Goal: Transaction & Acquisition: Purchase product/service

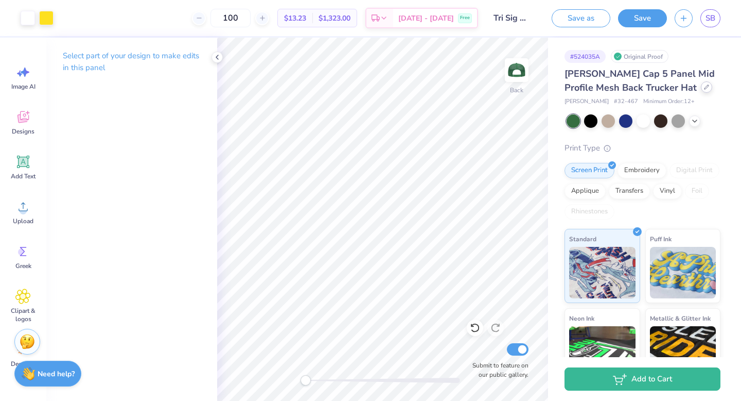
click at [704, 88] on icon at bounding box center [706, 86] width 5 height 5
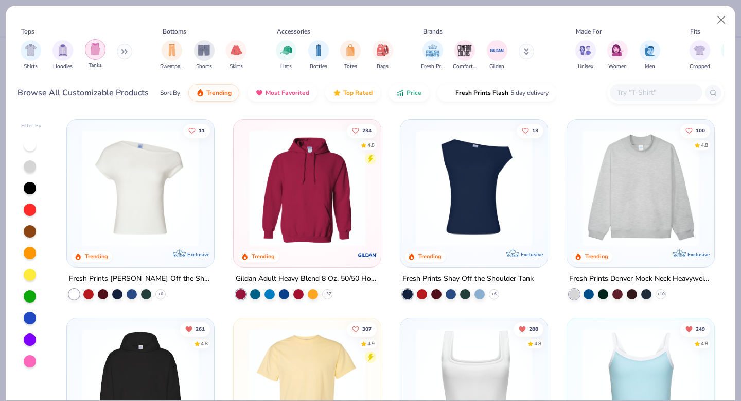
click at [92, 53] on img "filter for Tanks" at bounding box center [95, 49] width 11 height 12
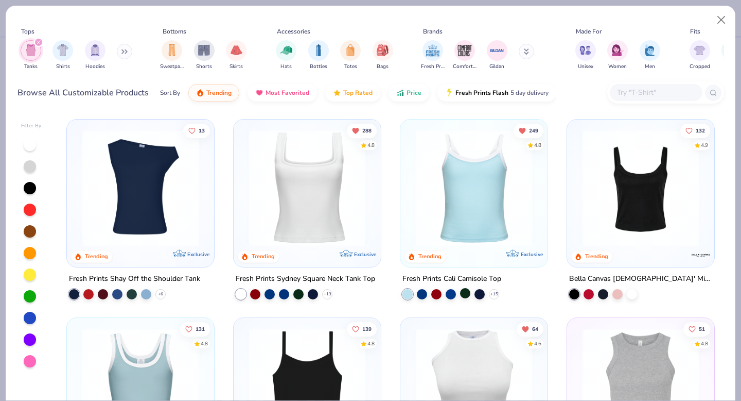
click at [467, 296] on div at bounding box center [465, 293] width 10 height 10
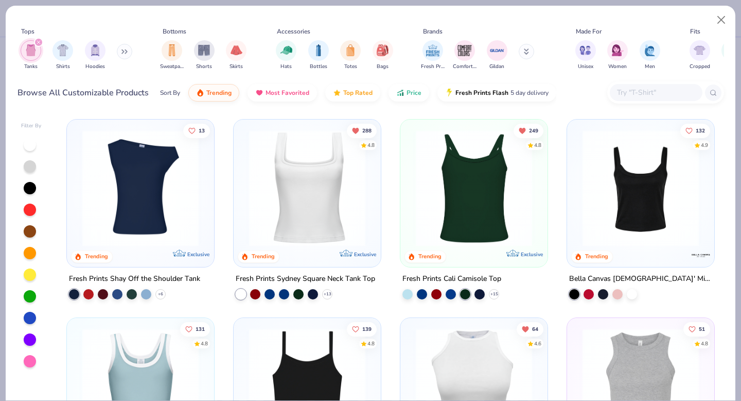
click at [479, 204] on img at bounding box center [474, 188] width 127 height 116
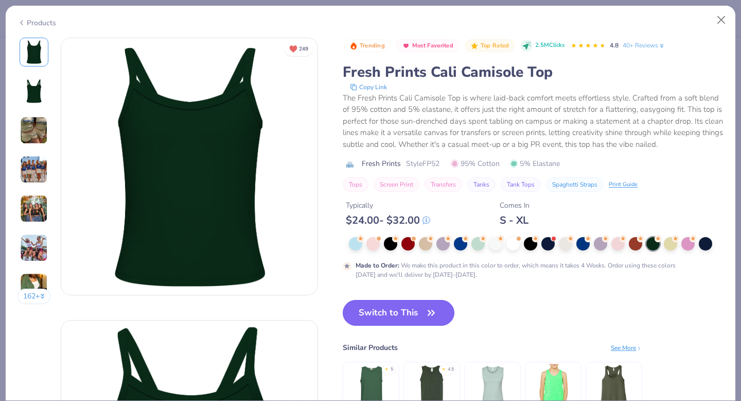
click at [404, 314] on button "Switch to This" at bounding box center [399, 313] width 112 height 26
click at [404, 311] on button "Switch to This" at bounding box center [399, 313] width 112 height 26
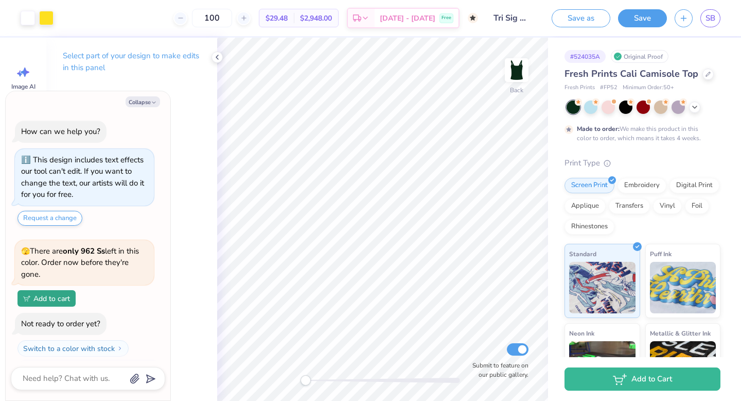
scroll to position [279, 0]
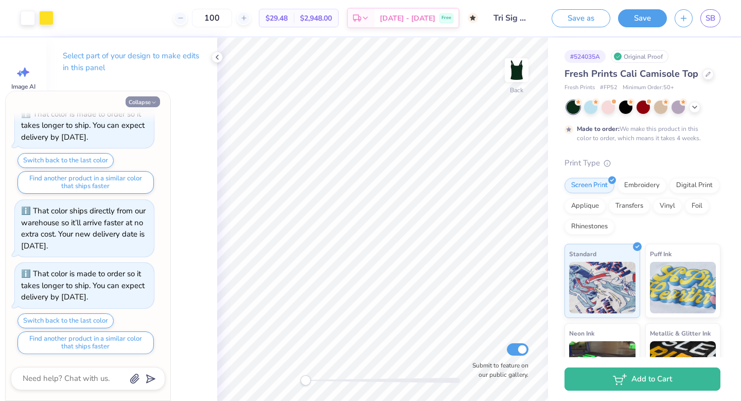
click at [134, 104] on button "Collapse" at bounding box center [143, 101] width 34 height 11
type textarea "x"
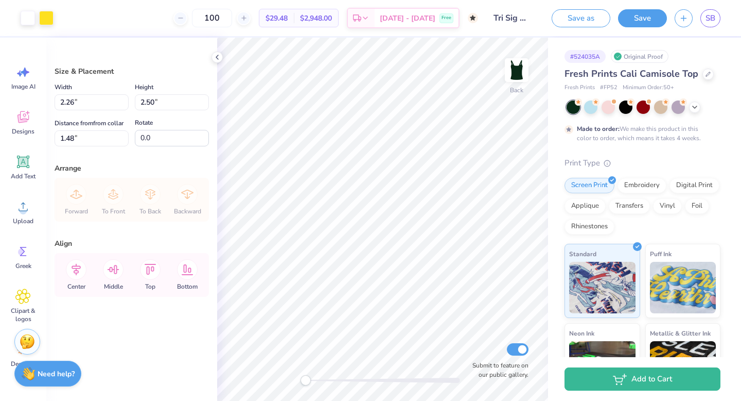
type input "4.41"
type input "4.88"
type input "3.93"
type input "5.13"
type input "6.09"
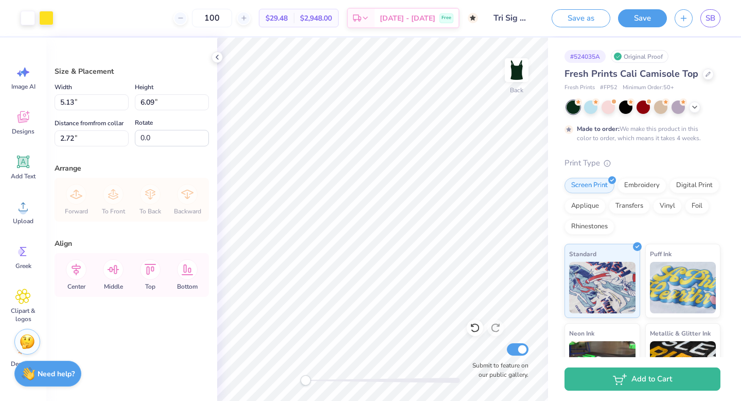
type input "3.95"
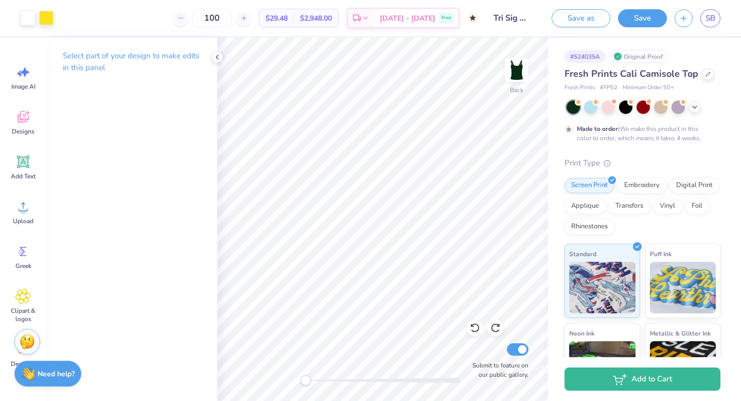
click at [443, 381] on div "Back Submit to feature on our public gallery." at bounding box center [382, 219] width 331 height 363
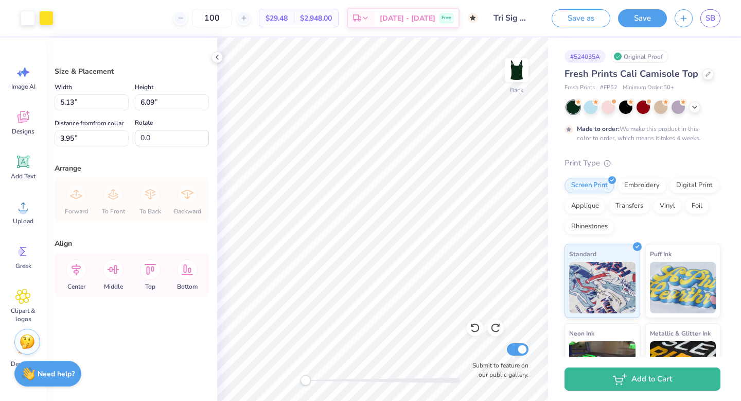
type input "2.06"
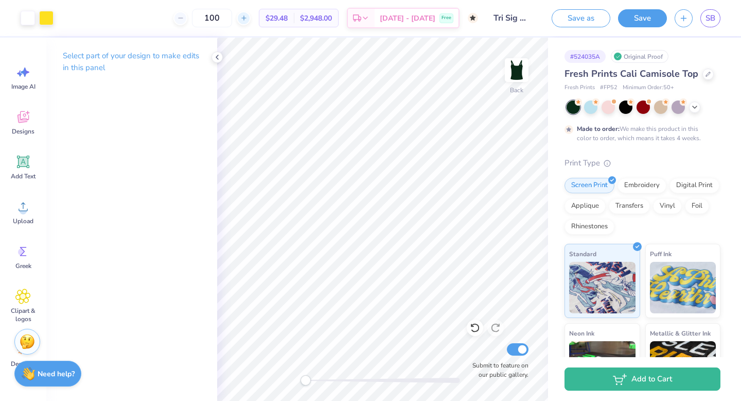
drag, startPoint x: 218, startPoint y: 16, endPoint x: 258, endPoint y: 15, distance: 39.6
click at [251, 15] on div "100" at bounding box center [212, 18] width 77 height 19
click at [218, 59] on icon at bounding box center [217, 57] width 8 height 8
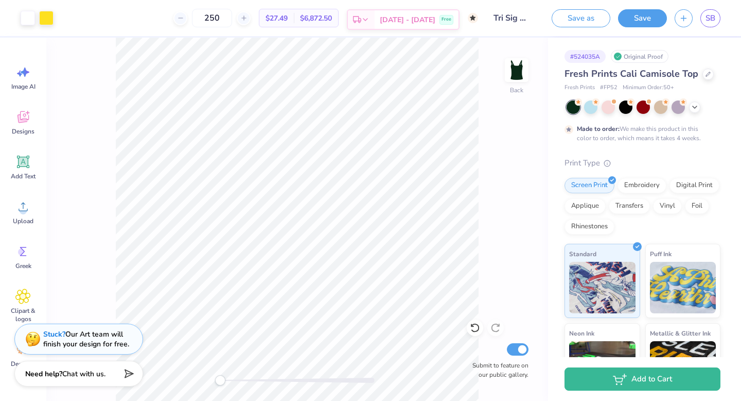
click at [370, 16] on icon at bounding box center [365, 19] width 8 height 8
drag, startPoint x: 225, startPoint y: 20, endPoint x: 201, endPoint y: 17, distance: 23.8
click at [201, 18] on div "250" at bounding box center [212, 18] width 77 height 19
type input "150"
